Goal: Communication & Community: Share content

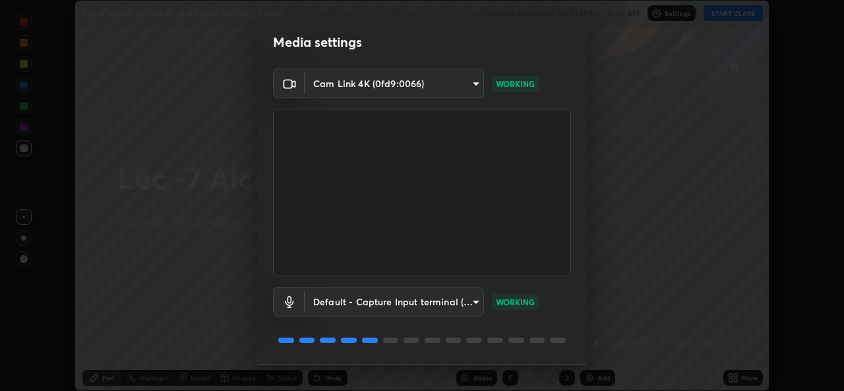
scroll to position [42, 0]
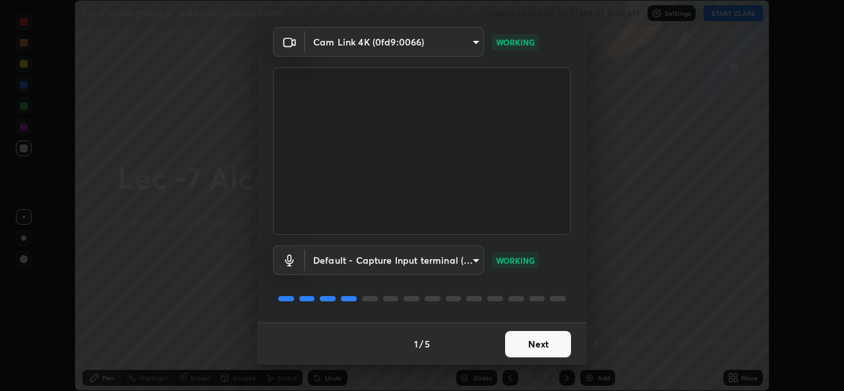
click at [554, 349] on button "Next" at bounding box center [538, 344] width 66 height 26
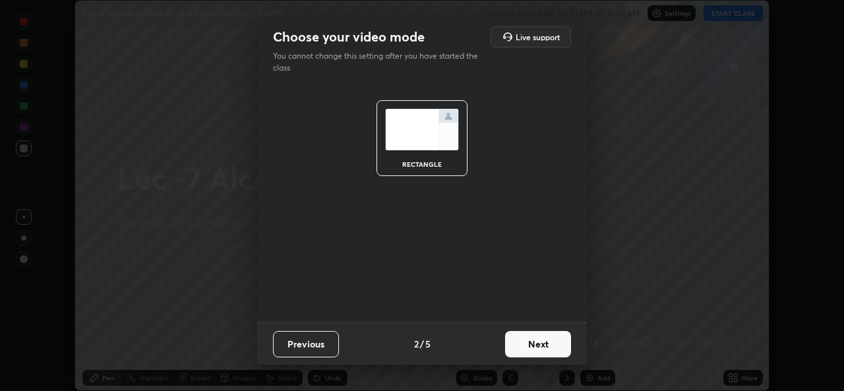
click at [552, 344] on button "Next" at bounding box center [538, 344] width 66 height 26
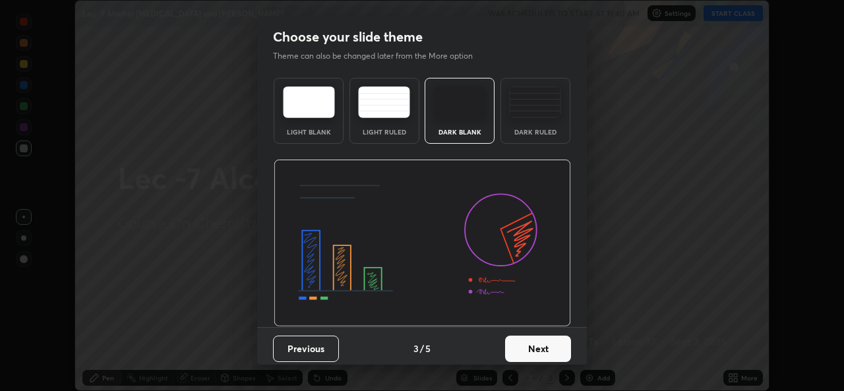
click at [552, 347] on button "Next" at bounding box center [538, 348] width 66 height 26
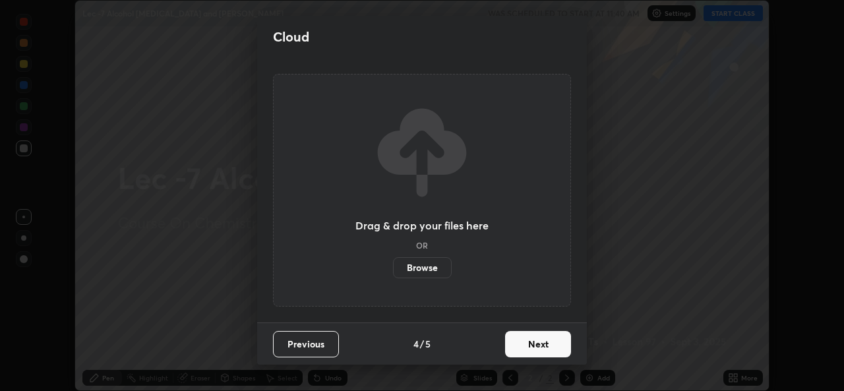
click at [553, 348] on button "Next" at bounding box center [538, 344] width 66 height 26
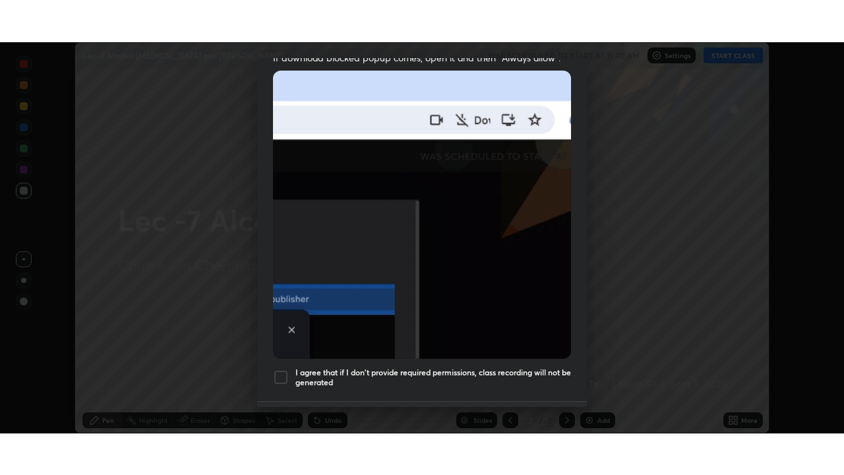
scroll to position [310, 0]
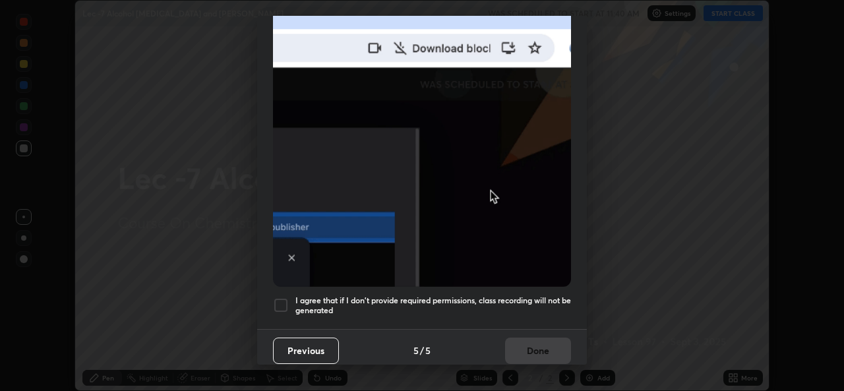
click at [283, 303] on div at bounding box center [281, 305] width 16 height 16
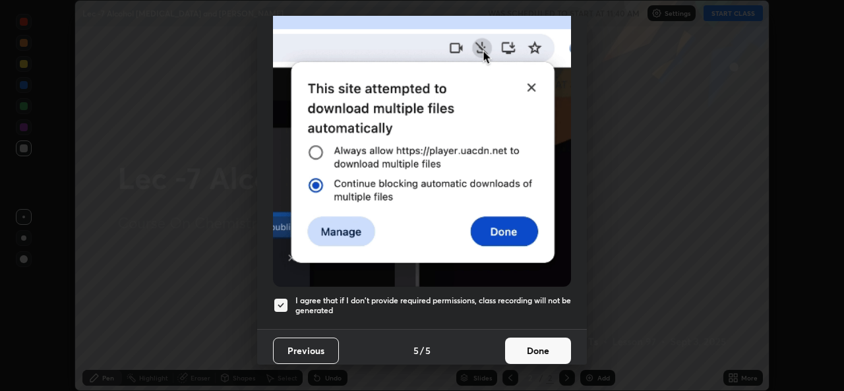
click at [525, 345] on button "Done" at bounding box center [538, 350] width 66 height 26
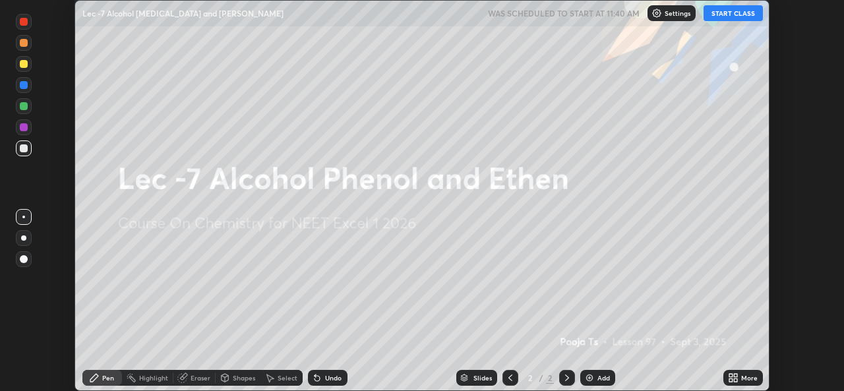
click at [717, 20] on button "START CLASS" at bounding box center [732, 13] width 59 height 16
click at [735, 380] on icon at bounding box center [735, 379] width 3 height 3
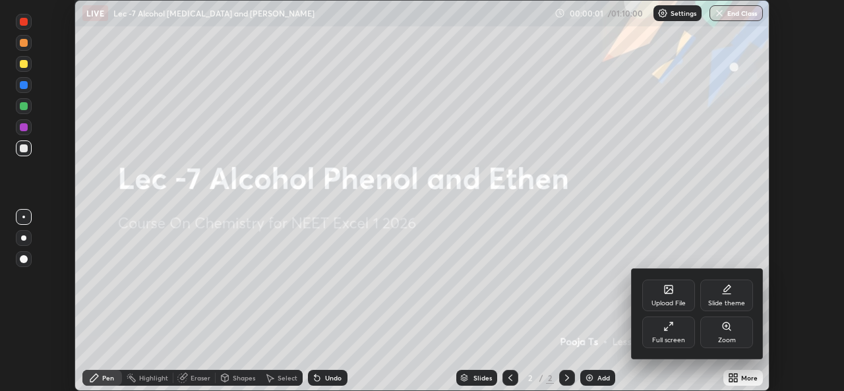
click at [681, 337] on div "Full screen" at bounding box center [668, 340] width 33 height 7
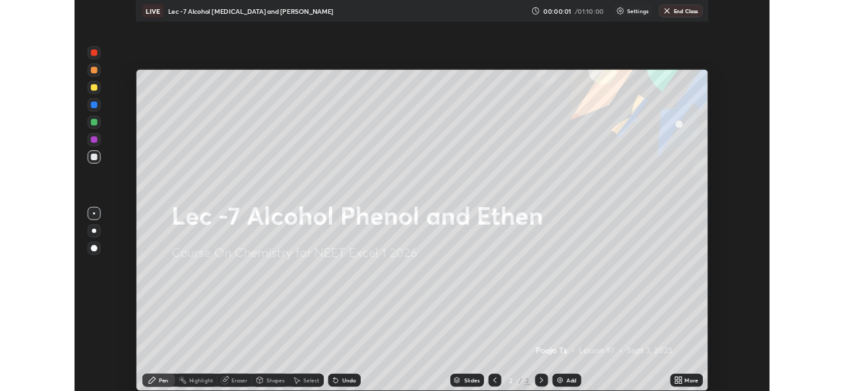
scroll to position [475, 844]
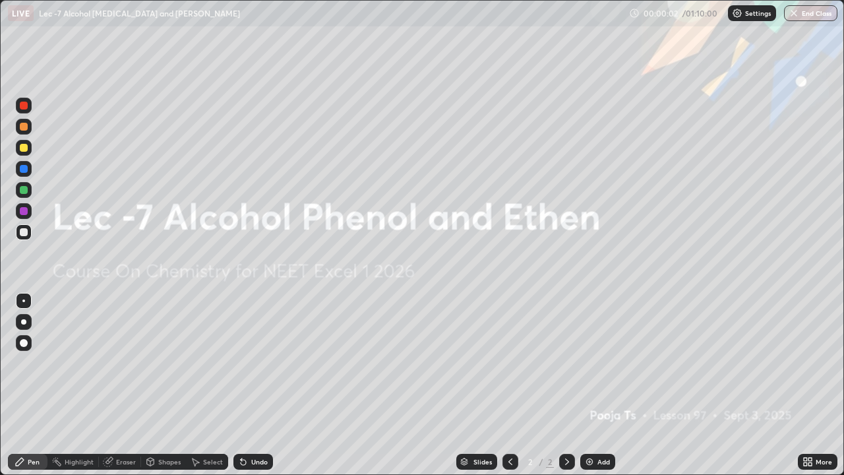
click at [613, 390] on div "Add" at bounding box center [597, 461] width 35 height 16
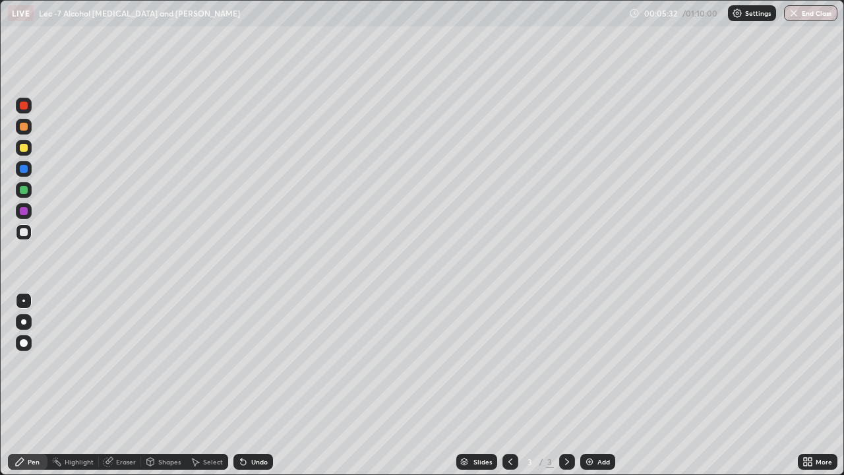
click at [594, 390] on div "Add" at bounding box center [597, 461] width 35 height 16
click at [589, 390] on img at bounding box center [589, 461] width 11 height 11
click at [23, 235] on div at bounding box center [24, 232] width 8 height 8
click at [600, 390] on div "Add" at bounding box center [597, 461] width 35 height 16
click at [509, 390] on icon at bounding box center [510, 461] width 11 height 11
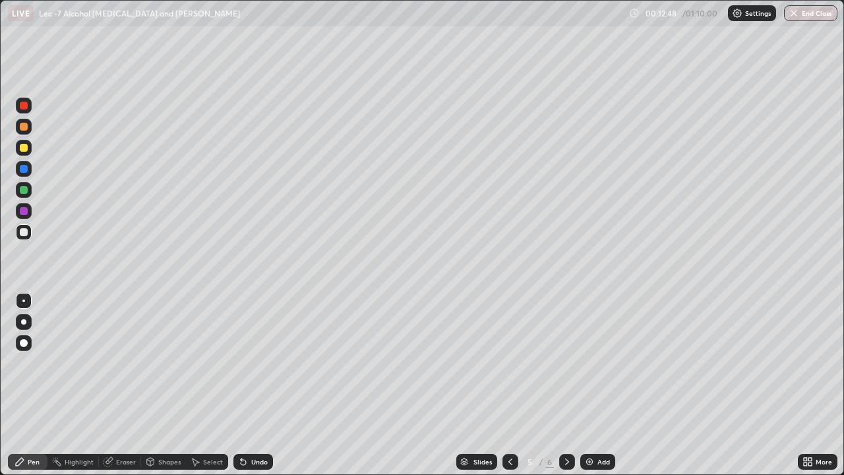
click at [593, 390] on div "Add" at bounding box center [597, 461] width 35 height 16
click at [156, 390] on div "Shapes" at bounding box center [163, 461] width 45 height 16
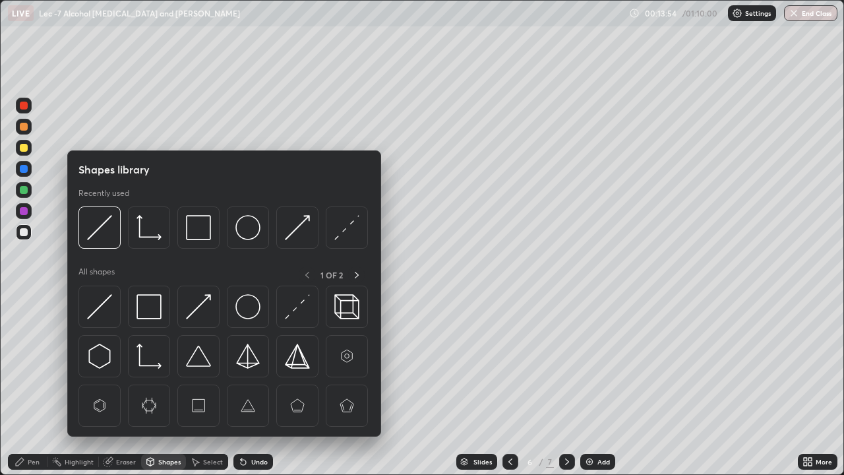
click at [120, 390] on div "Eraser" at bounding box center [120, 461] width 42 height 16
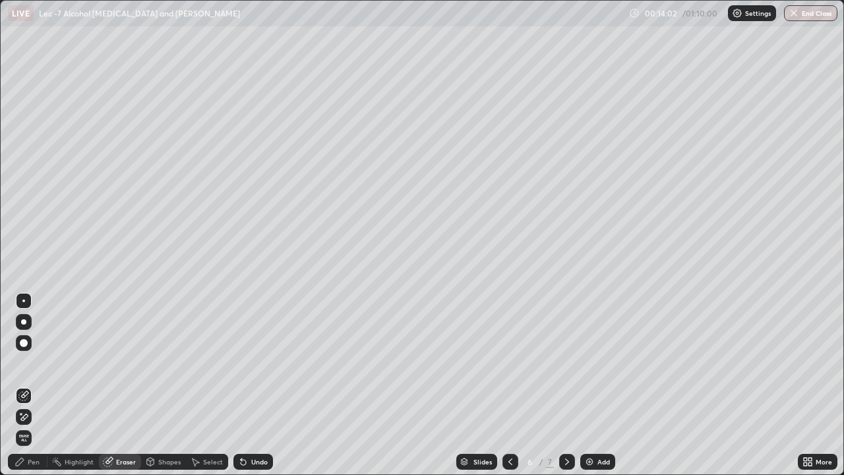
click at [28, 390] on div "Pen" at bounding box center [28, 461] width 40 height 16
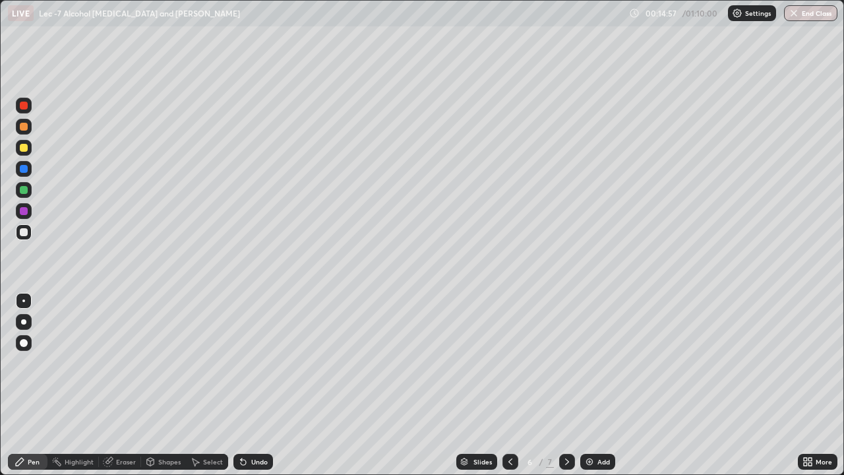
click at [585, 390] on img at bounding box center [589, 461] width 11 height 11
click at [507, 390] on icon at bounding box center [510, 461] width 11 height 11
click at [586, 390] on img at bounding box center [589, 461] width 11 height 11
click at [119, 390] on div "Eraser" at bounding box center [120, 461] width 42 height 16
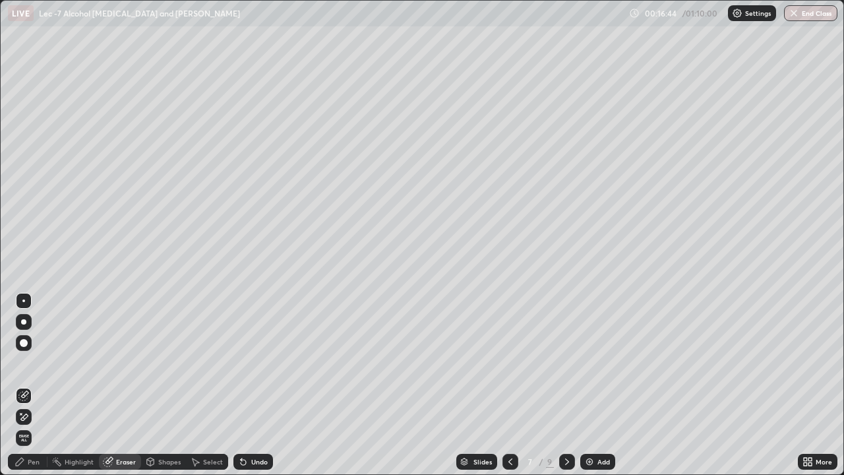
click at [36, 390] on div "Pen" at bounding box center [28, 461] width 40 height 16
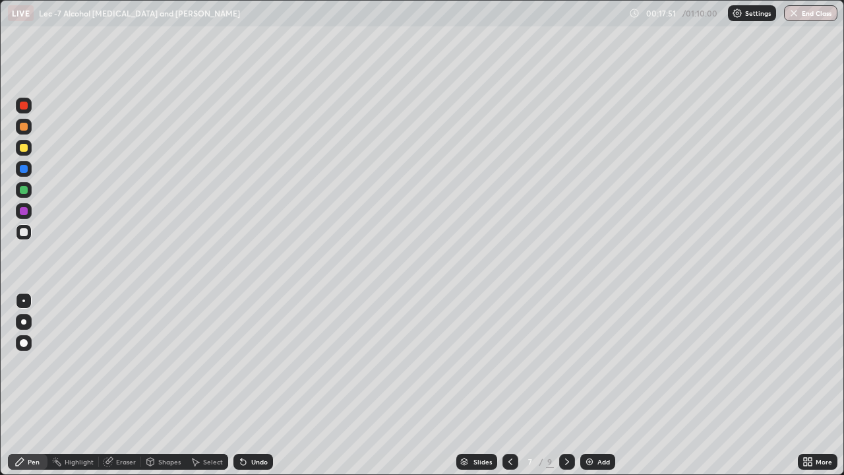
click at [26, 192] on div at bounding box center [24, 190] width 8 height 8
click at [587, 390] on img at bounding box center [589, 461] width 11 height 11
click at [28, 237] on div at bounding box center [24, 232] width 16 height 16
click at [113, 390] on div "Eraser" at bounding box center [120, 461] width 42 height 16
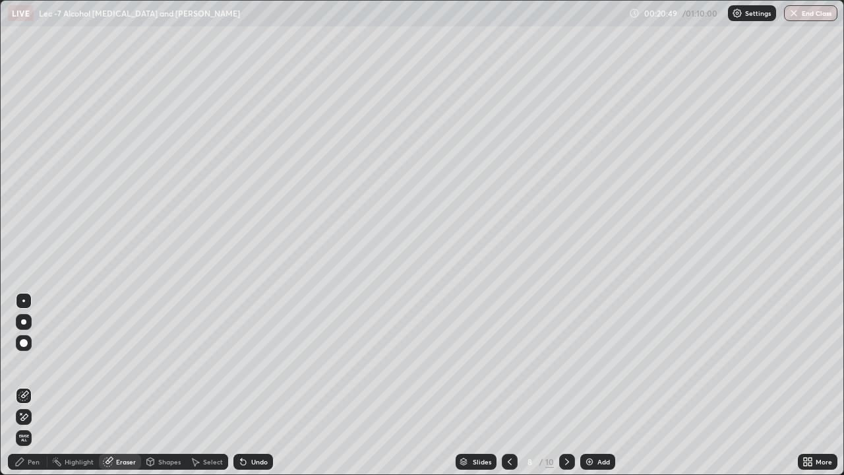
click at [36, 390] on div "Pen" at bounding box center [28, 461] width 40 height 16
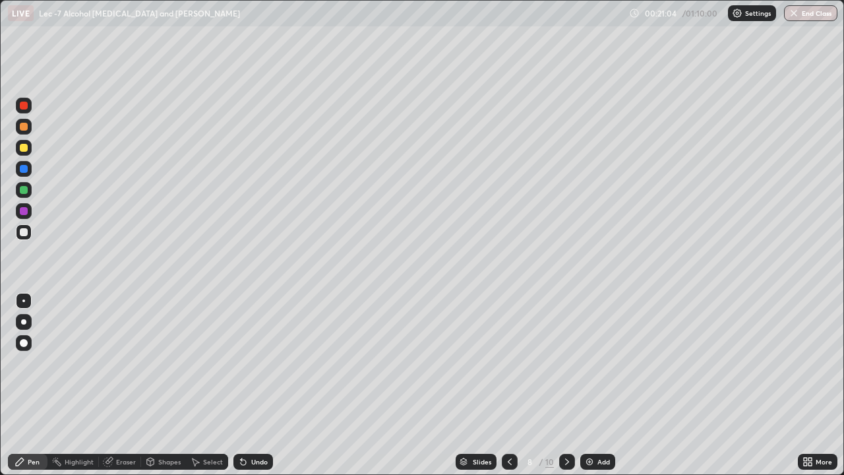
click at [196, 390] on icon at bounding box center [195, 461] width 11 height 11
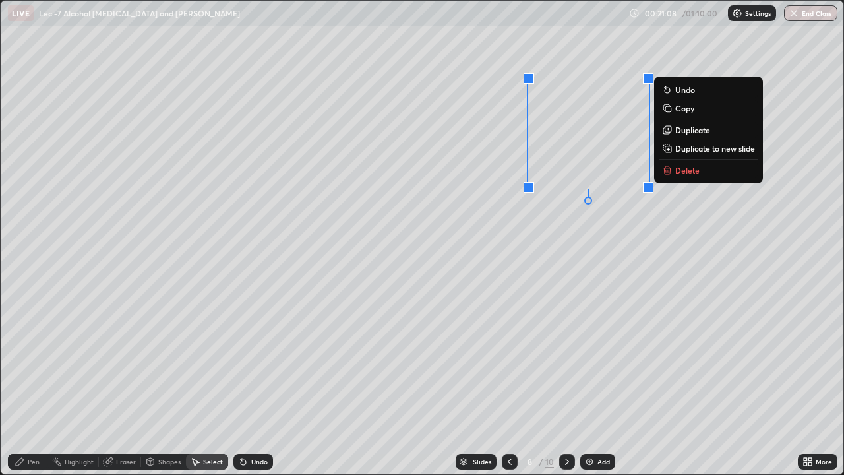
click at [36, 390] on div "Pen" at bounding box center [28, 461] width 40 height 16
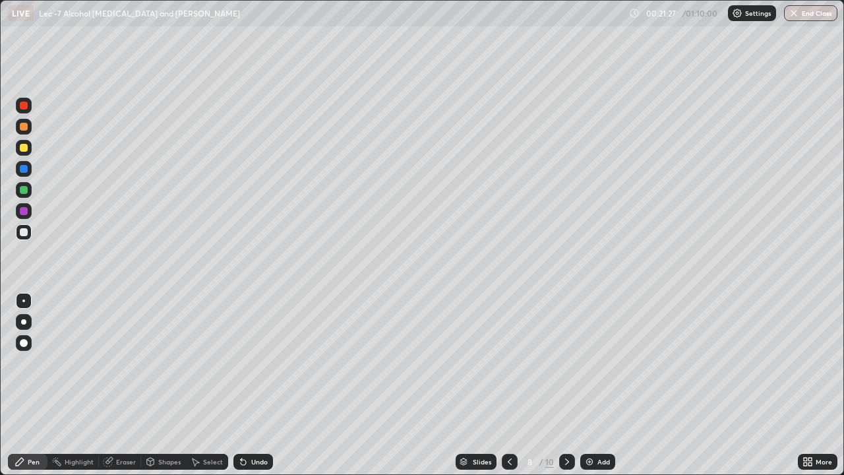
click at [245, 390] on icon at bounding box center [243, 461] width 11 height 11
click at [246, 390] on icon at bounding box center [243, 461] width 11 height 11
click at [246, 390] on div "Undo" at bounding box center [253, 461] width 40 height 16
click at [247, 390] on div "Undo" at bounding box center [253, 461] width 40 height 16
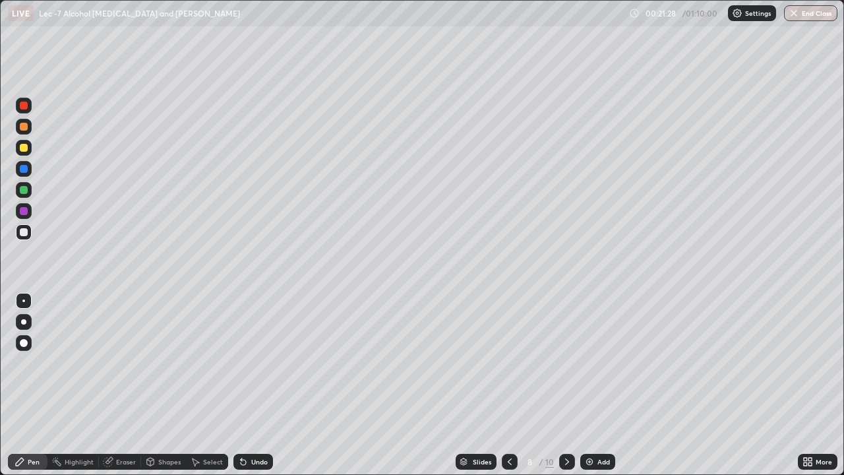
click at [246, 390] on div "Undo" at bounding box center [253, 461] width 40 height 16
click at [248, 390] on div "Undo" at bounding box center [253, 461] width 40 height 16
click at [255, 390] on div "Undo" at bounding box center [259, 461] width 16 height 7
click at [254, 390] on div "Undo" at bounding box center [253, 461] width 40 height 16
click at [255, 390] on div "Undo" at bounding box center [259, 461] width 16 height 7
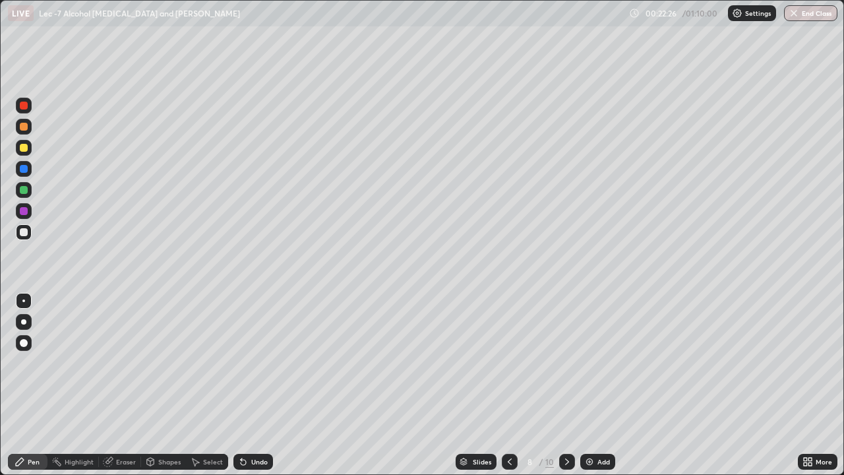
click at [24, 190] on div at bounding box center [24, 190] width 8 height 8
click at [246, 390] on div "Undo" at bounding box center [253, 461] width 40 height 16
click at [241, 390] on icon at bounding box center [241, 458] width 1 height 1
click at [245, 390] on icon at bounding box center [243, 461] width 11 height 11
click at [123, 390] on div "Eraser" at bounding box center [120, 461] width 42 height 16
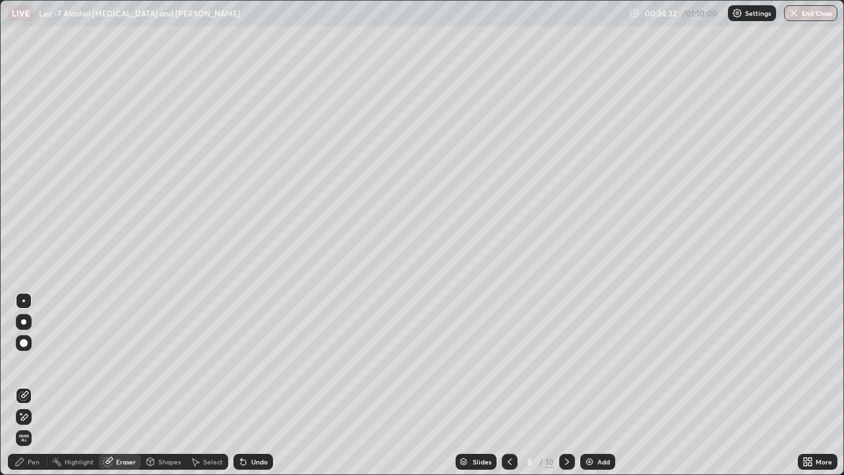
click at [27, 390] on div "Pen" at bounding box center [28, 461] width 40 height 16
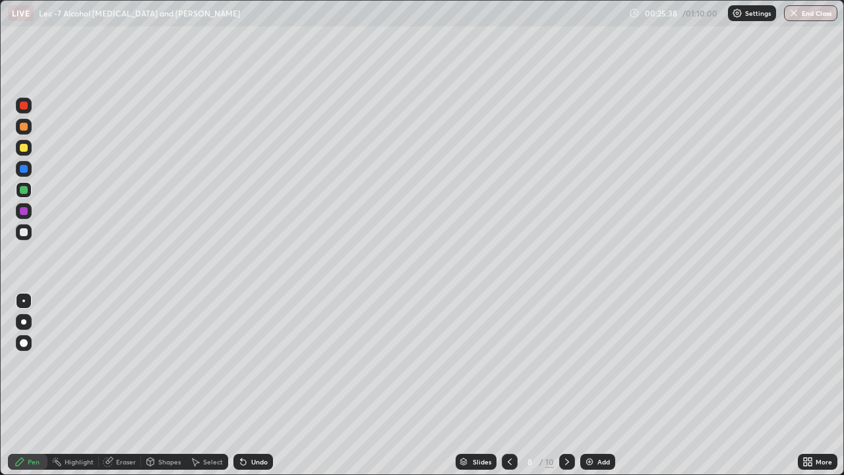
click at [241, 390] on icon at bounding box center [243, 461] width 5 height 5
click at [587, 390] on img at bounding box center [589, 461] width 11 height 11
click at [244, 390] on icon at bounding box center [243, 461] width 11 height 11
click at [241, 390] on icon at bounding box center [243, 461] width 5 height 5
click at [241, 390] on icon at bounding box center [241, 458] width 1 height 1
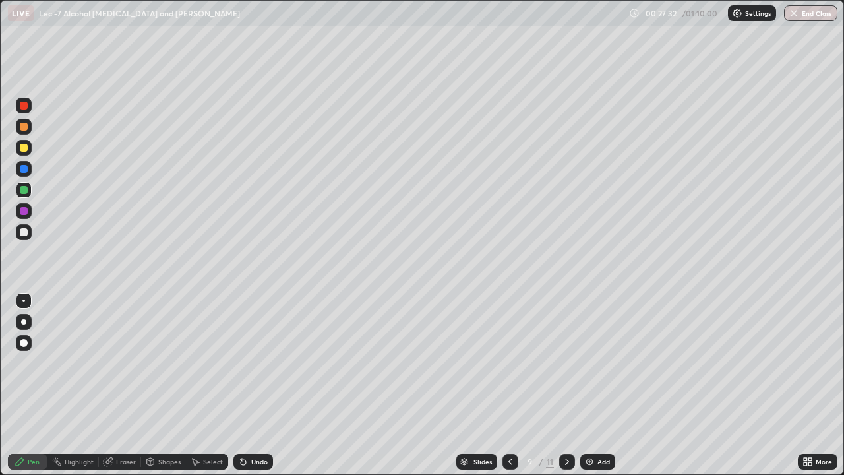
click at [240, 390] on icon at bounding box center [243, 461] width 11 height 11
click at [260, 390] on div "Undo" at bounding box center [259, 461] width 16 height 7
click at [28, 237] on div at bounding box center [24, 232] width 16 height 16
click at [241, 390] on icon at bounding box center [243, 461] width 5 height 5
click at [246, 390] on div "Undo" at bounding box center [253, 461] width 40 height 16
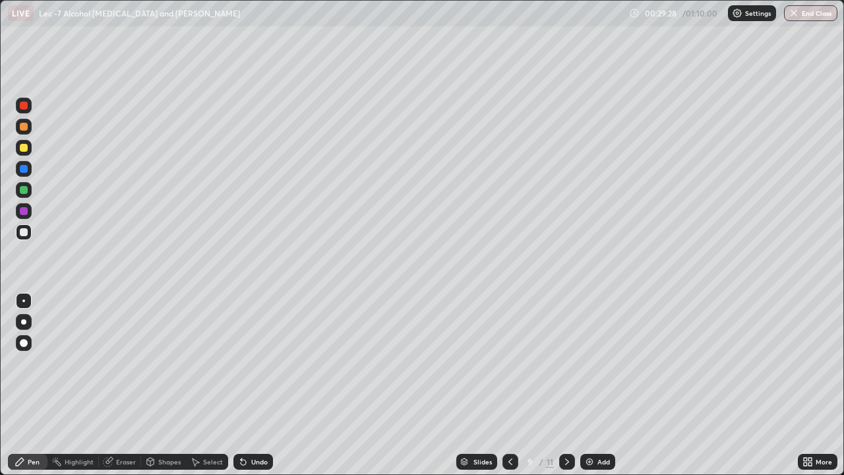
click at [589, 390] on img at bounding box center [589, 461] width 11 height 11
click at [502, 390] on div at bounding box center [510, 461] width 16 height 16
click at [566, 390] on icon at bounding box center [567, 461] width 4 height 7
click at [29, 193] on div at bounding box center [24, 190] width 16 height 16
click at [28, 237] on div at bounding box center [24, 232] width 16 height 16
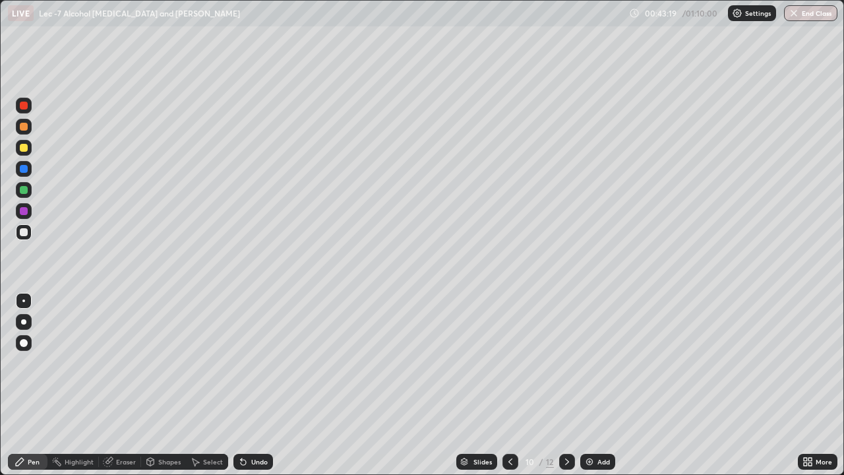
click at [584, 390] on img at bounding box center [589, 461] width 11 height 11
click at [592, 390] on img at bounding box center [589, 461] width 11 height 11
click at [256, 390] on div "Undo" at bounding box center [253, 461] width 40 height 16
click at [22, 189] on div at bounding box center [24, 190] width 8 height 8
click at [597, 390] on div "Add" at bounding box center [603, 461] width 13 height 7
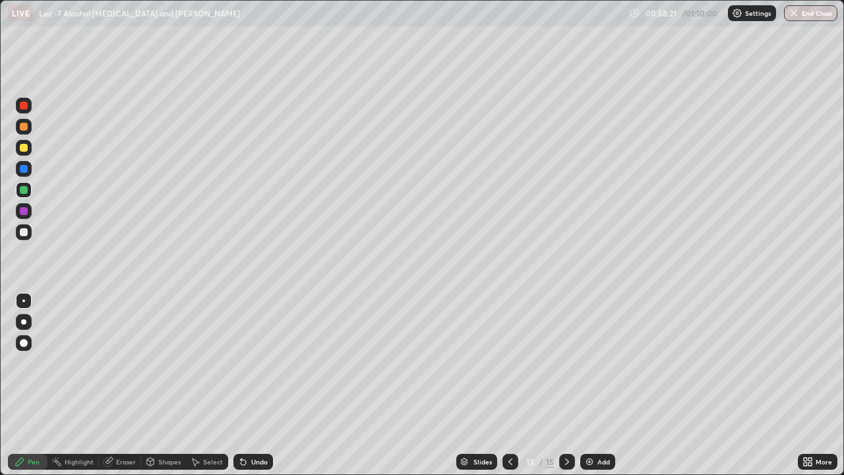
click at [597, 390] on div "Add" at bounding box center [603, 461] width 13 height 7
click at [602, 390] on div "Add" at bounding box center [603, 461] width 13 height 7
click at [27, 148] on div at bounding box center [24, 148] width 8 height 8
click at [809, 390] on icon at bounding box center [809, 463] width 3 height 3
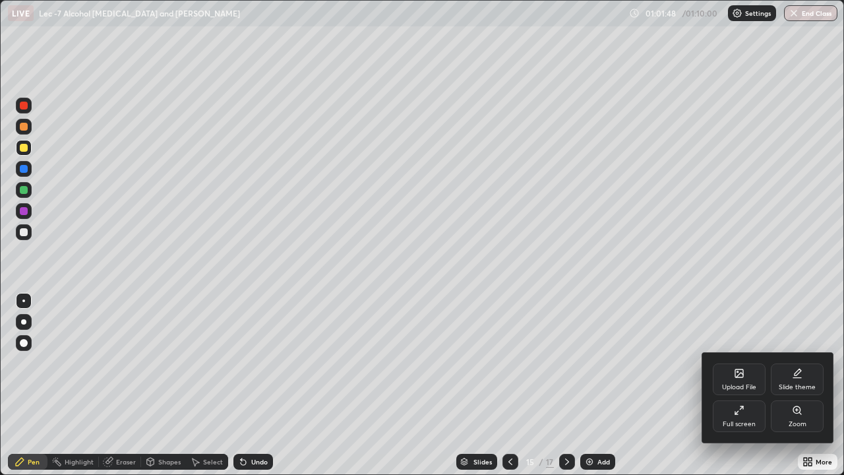
click at [743, 390] on icon at bounding box center [739, 410] width 11 height 11
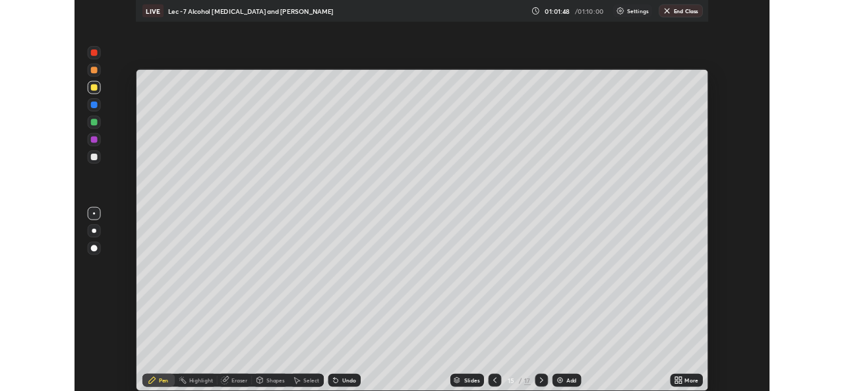
scroll to position [65516, 65063]
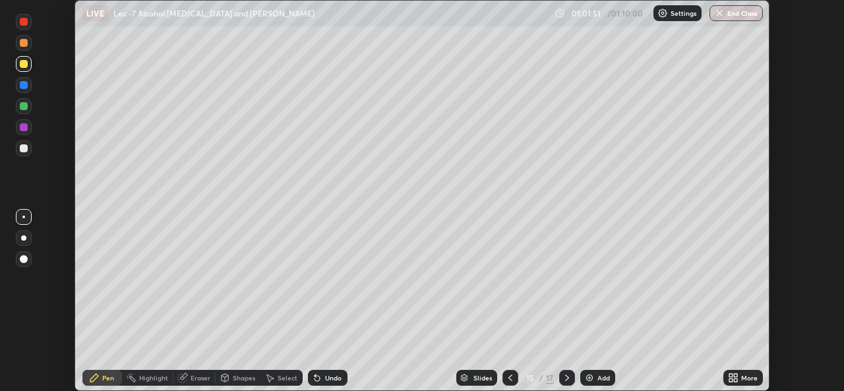
click at [730, 16] on button "End Class" at bounding box center [735, 13] width 53 height 16
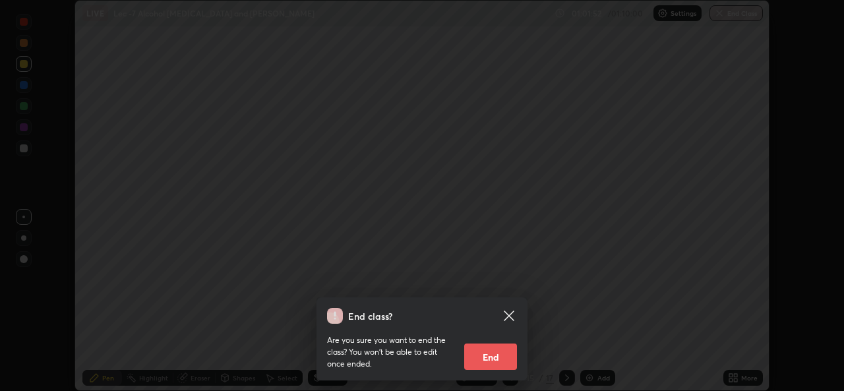
click at [504, 361] on button "End" at bounding box center [490, 356] width 53 height 26
